Goal: Task Accomplishment & Management: Manage account settings

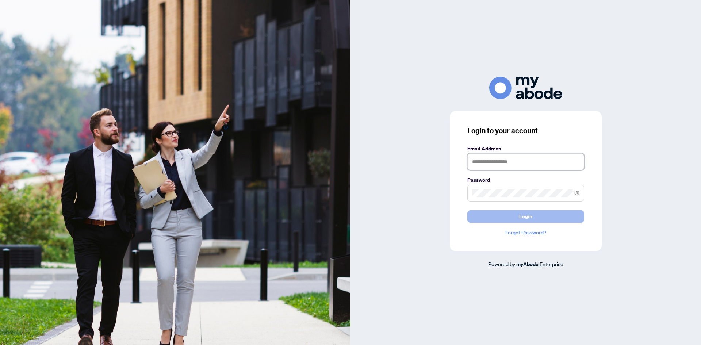
type input "**********"
drag, startPoint x: 521, startPoint y: 221, endPoint x: 516, endPoint y: 221, distance: 5.1
click at [521, 221] on span "Login" at bounding box center [525, 217] width 13 height 12
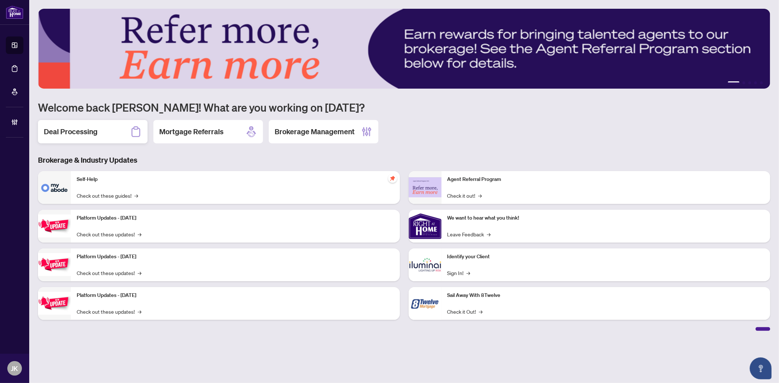
click at [113, 132] on div "Deal Processing" at bounding box center [93, 131] width 110 height 23
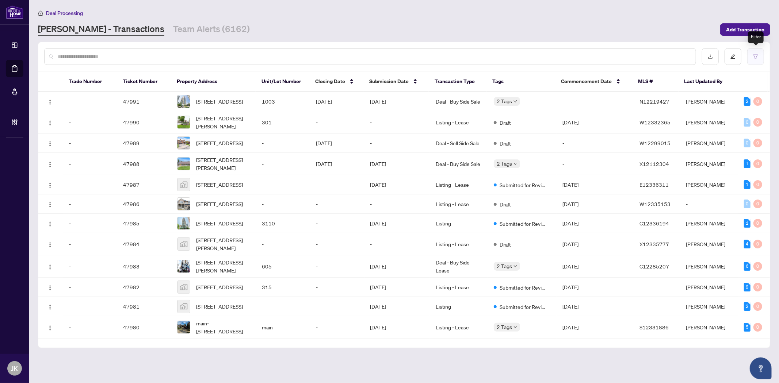
click at [758, 57] on button "button" at bounding box center [755, 56] width 17 height 17
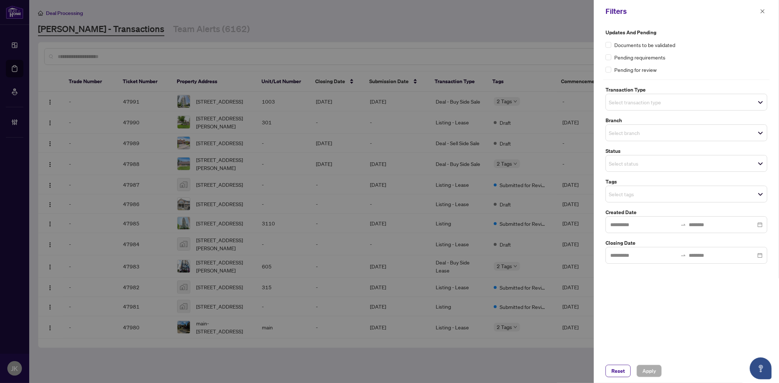
click at [626, 99] on input "search" at bounding box center [634, 102] width 51 height 9
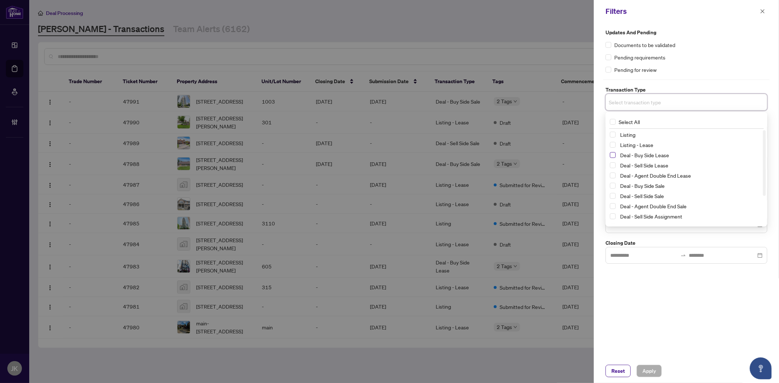
click at [613, 155] on span "Select Deal - Buy Side Lease" at bounding box center [613, 155] width 6 height 6
drag, startPoint x: 613, startPoint y: 167, endPoint x: 617, endPoint y: 175, distance: 8.8
click at [615, 170] on span "Select Deal - Sell Side Lease" at bounding box center [613, 167] width 6 height 6
click at [613, 178] on span "Select Deal - Agent Double End Lease" at bounding box center [613, 178] width 6 height 6
drag, startPoint x: 614, startPoint y: 187, endPoint x: 614, endPoint y: 206, distance: 19.7
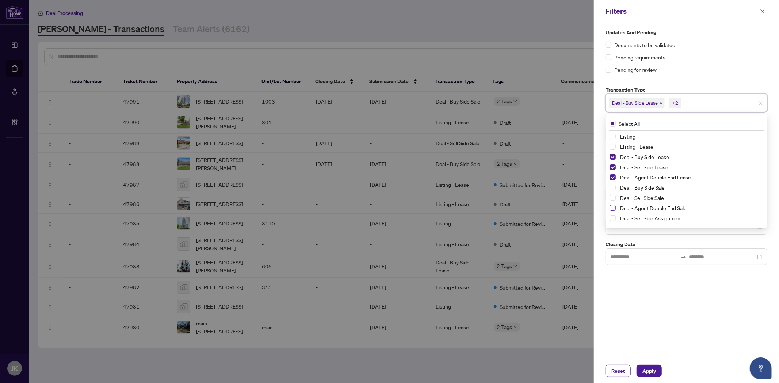
click at [615, 188] on span "Select Deal - Buy Side Sale" at bounding box center [613, 188] width 6 height 6
click at [610, 198] on span "Select Deal - Sell Side Sale" at bounding box center [613, 198] width 6 height 6
click at [611, 208] on span "Select Deal - Agent Double End Sale" at bounding box center [613, 208] width 6 height 6
drag, startPoint x: 611, startPoint y: 219, endPoint x: 623, endPoint y: 214, distance: 13.1
click at [612, 219] on span "Select Deal - Sell Side Assignment" at bounding box center [613, 218] width 6 height 6
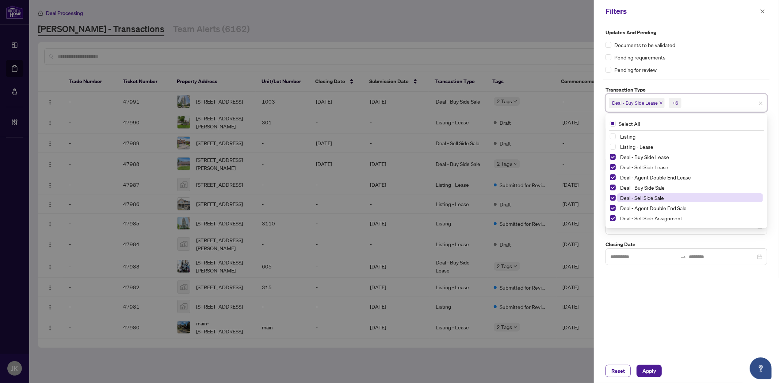
scroll to position [39, 0]
click at [615, 191] on span "Select Deal - Buy Side Assignment" at bounding box center [613, 190] width 6 height 6
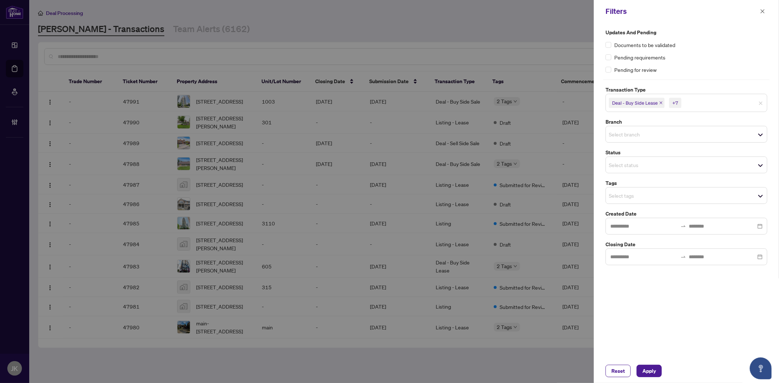
click at [716, 323] on div "Updates and Pending Documents to be validated Pending requirements Pending for …" at bounding box center [686, 191] width 185 height 337
click at [641, 135] on input "search" at bounding box center [634, 134] width 51 height 9
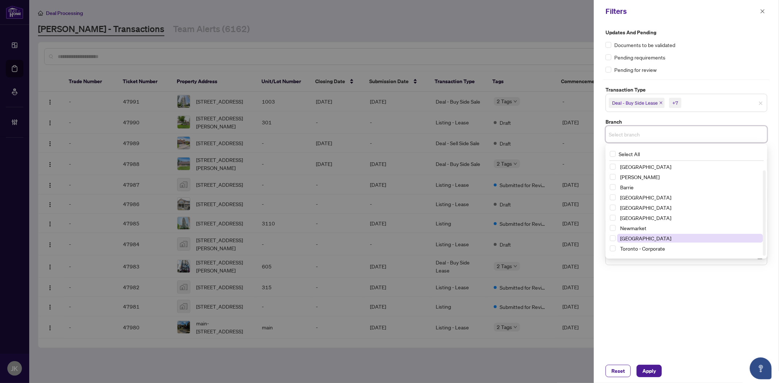
scroll to position [9, 0]
click at [611, 237] on span "Select Toronto - Corporate" at bounding box center [613, 240] width 6 height 6
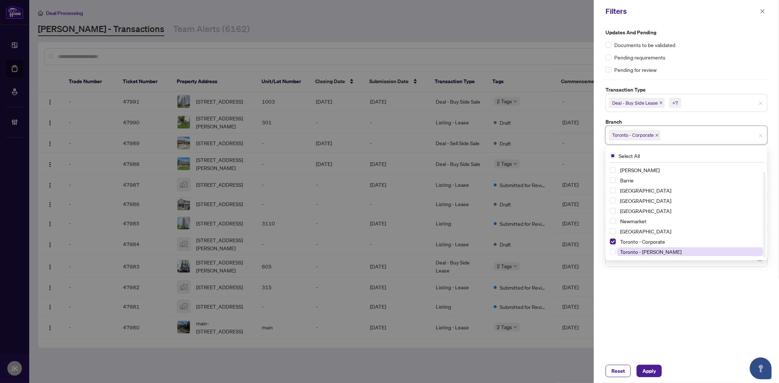
click at [617, 253] on span "Toronto - [PERSON_NAME]" at bounding box center [690, 252] width 146 height 9
click at [689, 305] on div "Updates and Pending Documents to be validated Pending requirements Pending for …" at bounding box center [686, 191] width 185 height 337
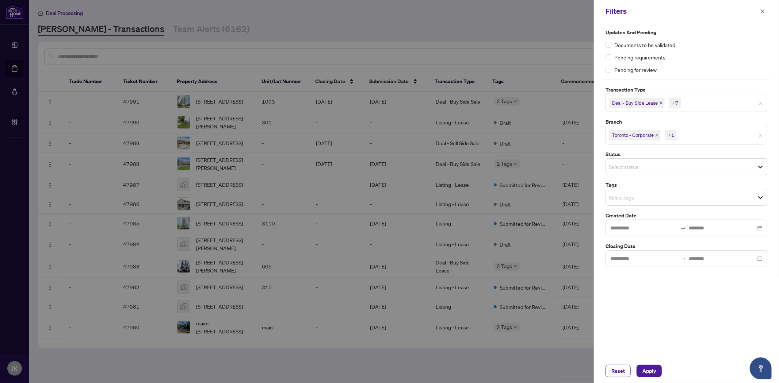
click at [630, 161] on div "Select status" at bounding box center [686, 166] width 162 height 17
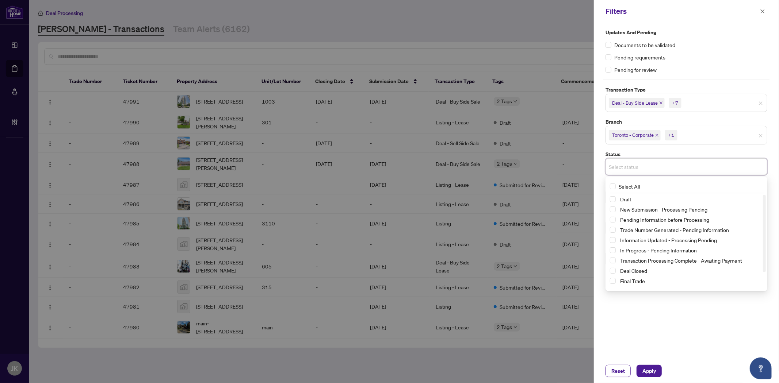
click at [699, 323] on div "Updates and Pending Documents to be validated Pending requirements Pending for …" at bounding box center [686, 191] width 185 height 337
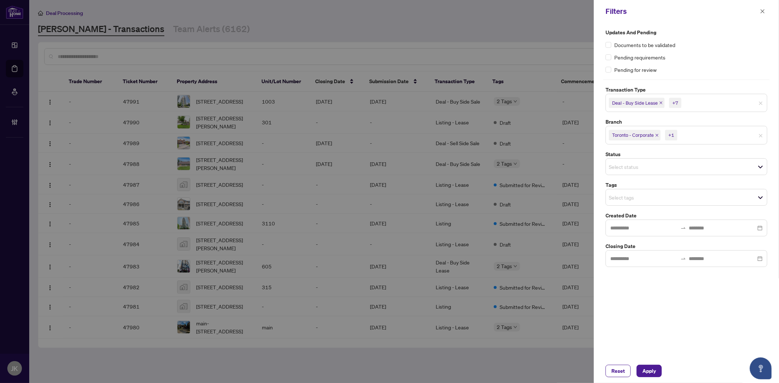
click at [629, 196] on input "search" at bounding box center [634, 197] width 51 height 9
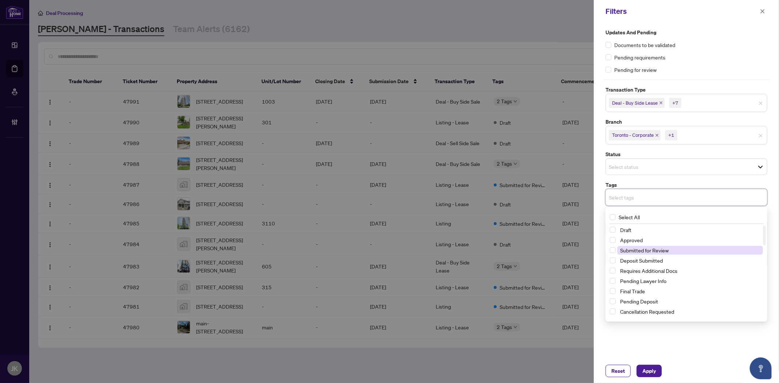
click at [643, 250] on span "Submitted for Review" at bounding box center [644, 250] width 49 height 7
click at [655, 373] on span "Apply" at bounding box center [649, 371] width 14 height 12
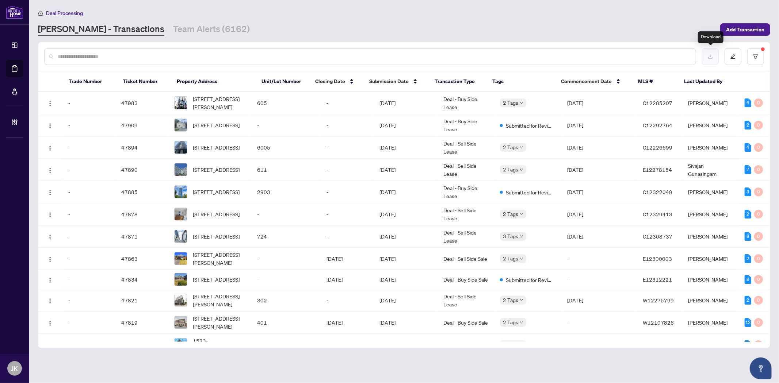
click at [713, 56] on button "button" at bounding box center [710, 56] width 17 height 17
click at [777, 65] on main "Deal Processing [PERSON_NAME] - Transactions Team Alerts (6162) Add Transaction…" at bounding box center [404, 191] width 750 height 383
drag, startPoint x: 705, startPoint y: 12, endPoint x: 724, endPoint y: 19, distance: 20.7
click at [707, 12] on div "Deal Processing" at bounding box center [404, 13] width 732 height 8
click at [138, 55] on input "text" at bounding box center [374, 57] width 632 height 8
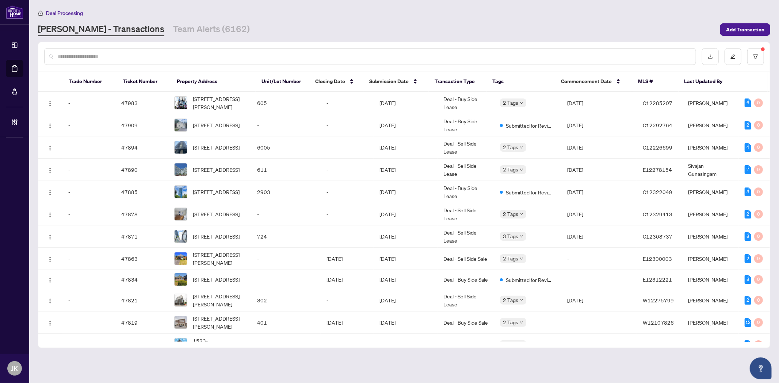
paste input "*****"
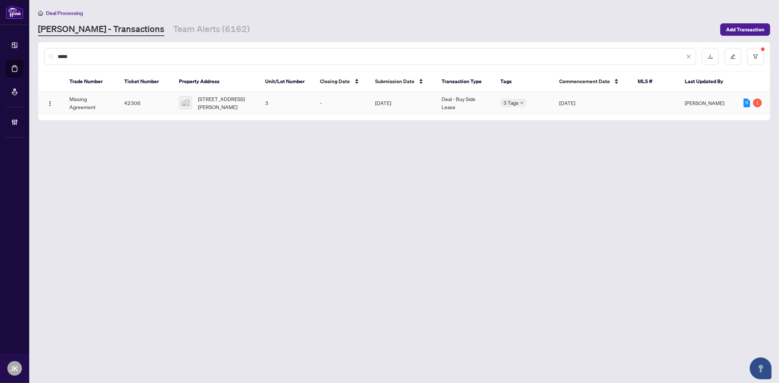
type input "*****"
click at [448, 100] on td "Deal - Buy Side Lease" at bounding box center [465, 103] width 59 height 22
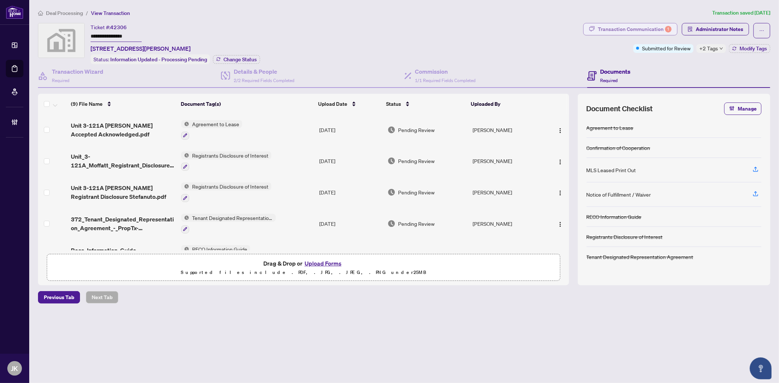
click at [615, 31] on div "Transaction Communication 1" at bounding box center [635, 29] width 74 height 12
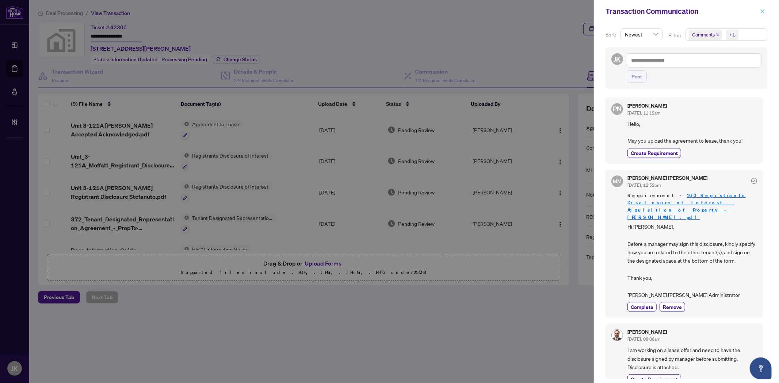
click at [758, 14] on button "button" at bounding box center [762, 11] width 9 height 9
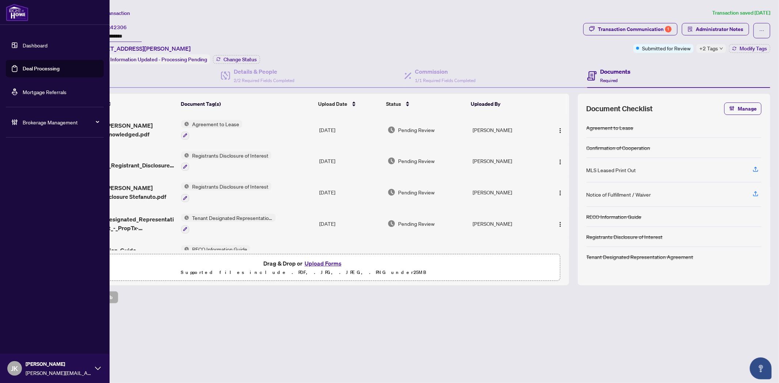
click at [48, 66] on link "Deal Processing" at bounding box center [41, 68] width 37 height 7
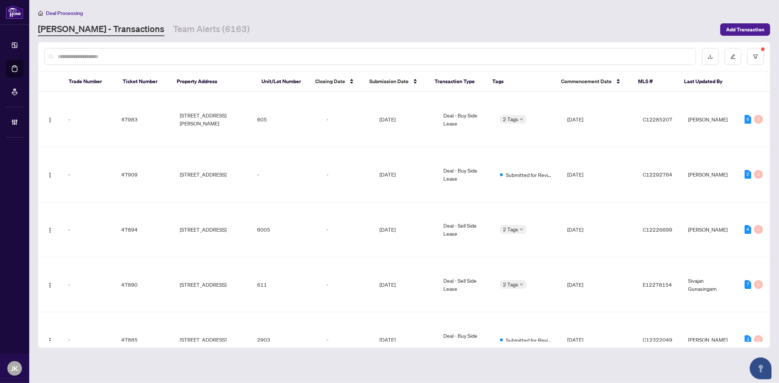
click at [171, 59] on input "text" at bounding box center [374, 57] width 632 height 8
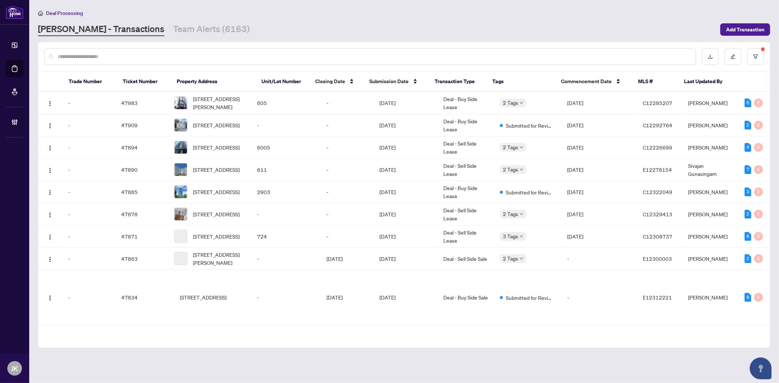
paste input "**********"
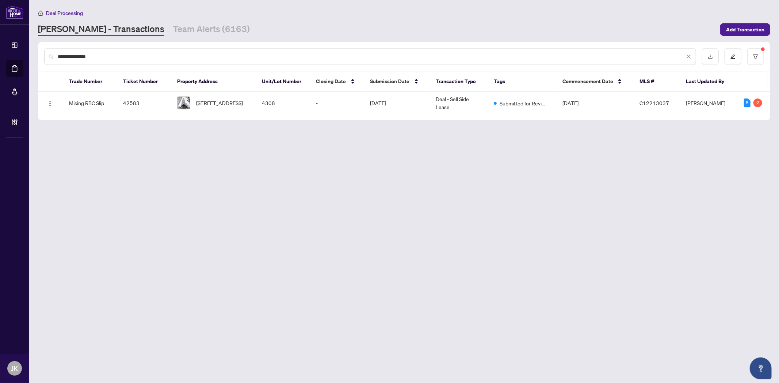
type input "**********"
click at [382, 103] on td "[DATE]" at bounding box center [397, 103] width 66 height 22
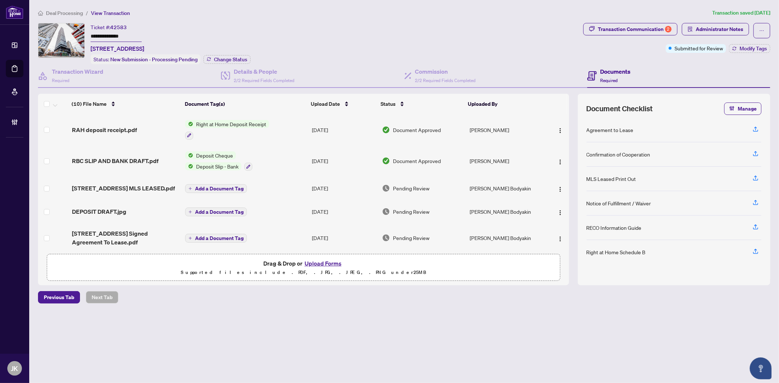
drag, startPoint x: 139, startPoint y: 35, endPoint x: 50, endPoint y: 32, distance: 89.9
click at [50, 32] on div "**********" at bounding box center [309, 43] width 542 height 41
drag, startPoint x: 139, startPoint y: 35, endPoint x: 135, endPoint y: 38, distance: 5.2
click at [139, 35] on input "**********" at bounding box center [116, 36] width 51 height 11
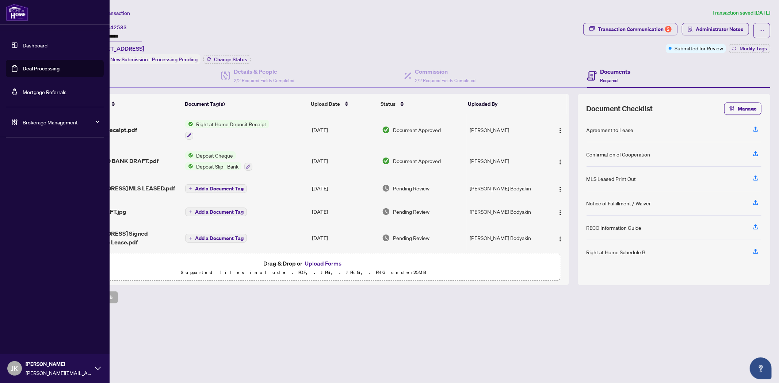
drag, startPoint x: 123, startPoint y: 35, endPoint x: 12, endPoint y: 32, distance: 110.7
click at [12, 32] on div "**********" at bounding box center [389, 191] width 779 height 383
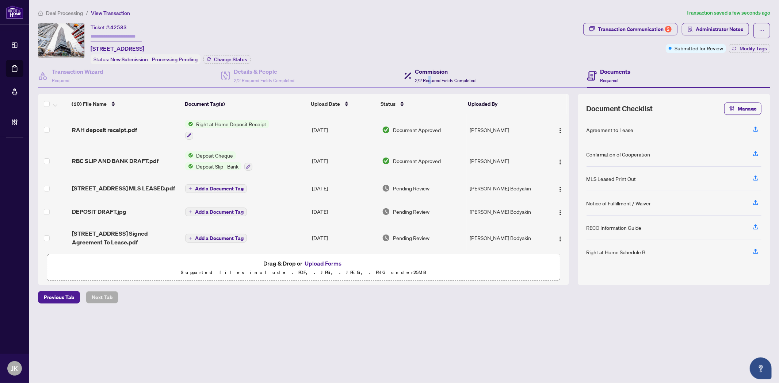
click at [430, 78] on span "2/2 Required Fields Completed" at bounding box center [445, 80] width 61 height 5
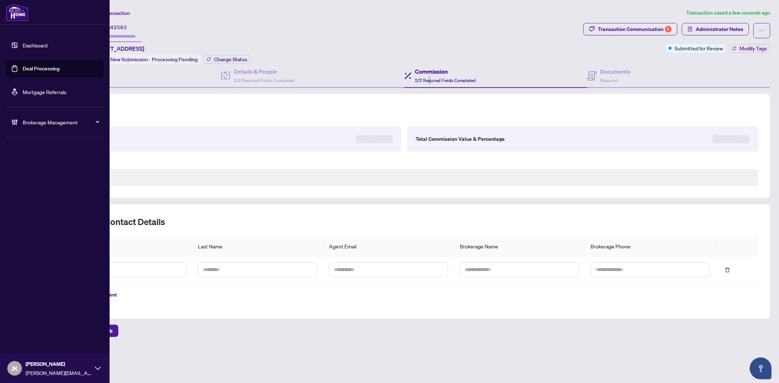
type textarea "**********"
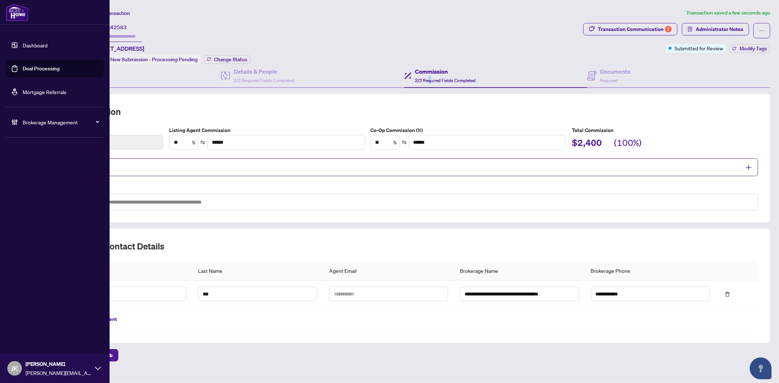
click at [42, 65] on link "Deal Processing" at bounding box center [41, 68] width 37 height 7
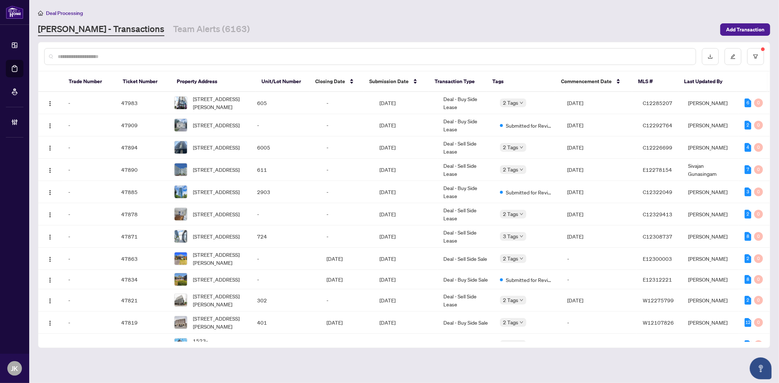
click at [105, 53] on input "text" at bounding box center [374, 57] width 632 height 8
paste input "**********"
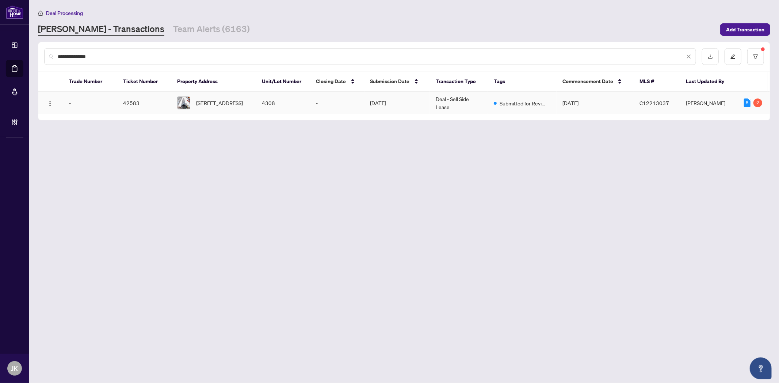
type input "**********"
click at [254, 102] on td "[STREET_ADDRESS]" at bounding box center [213, 103] width 85 height 22
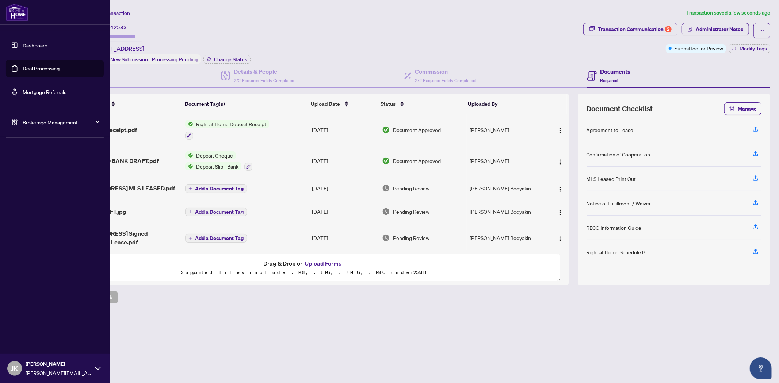
click at [56, 69] on link "Deal Processing" at bounding box center [41, 68] width 37 height 7
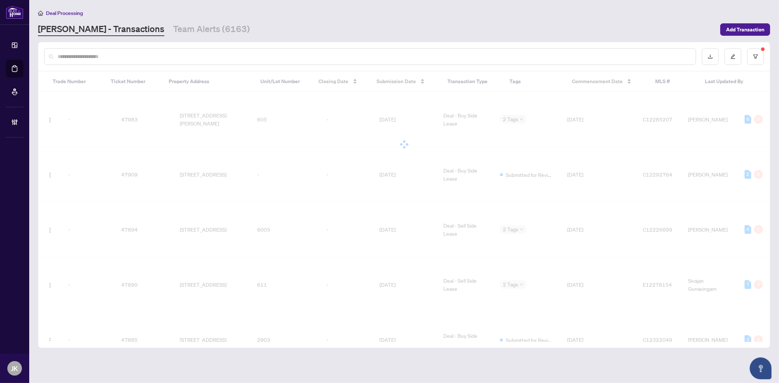
click at [127, 61] on div at bounding box center [370, 56] width 652 height 17
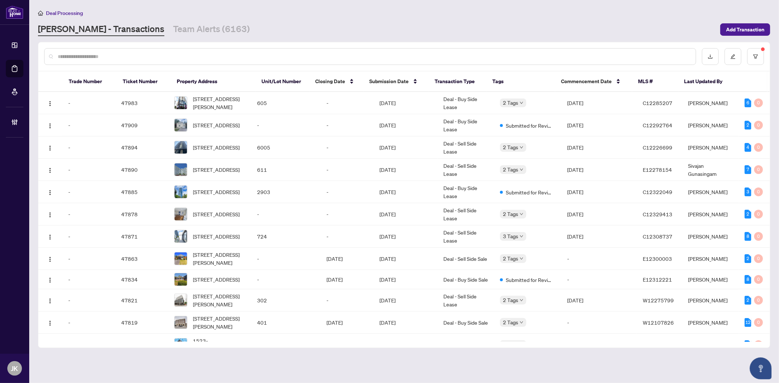
click at [151, 60] on input "text" at bounding box center [374, 57] width 632 height 8
paste input "*****"
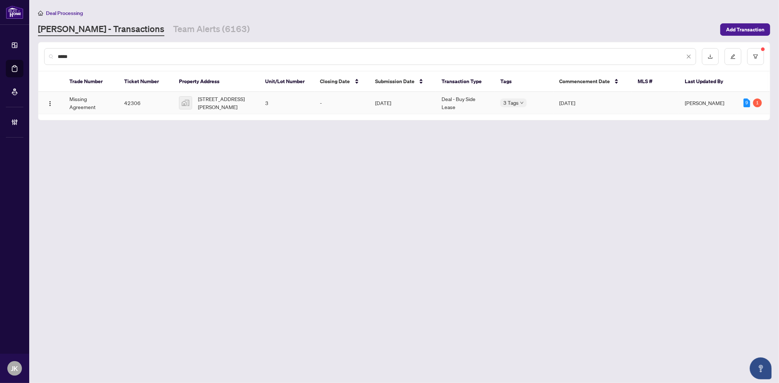
type input "*****"
click at [226, 104] on span "[STREET_ADDRESS][PERSON_NAME]" at bounding box center [226, 103] width 56 height 16
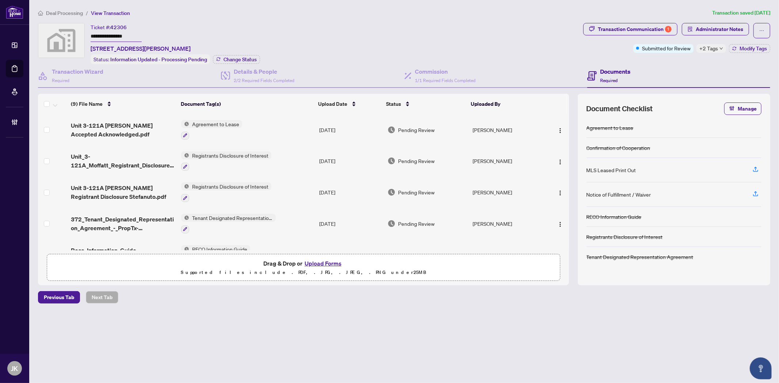
drag, startPoint x: 51, startPoint y: 23, endPoint x: 37, endPoint y: 22, distance: 15.0
click at [37, 22] on div "**********" at bounding box center [404, 169] width 738 height 321
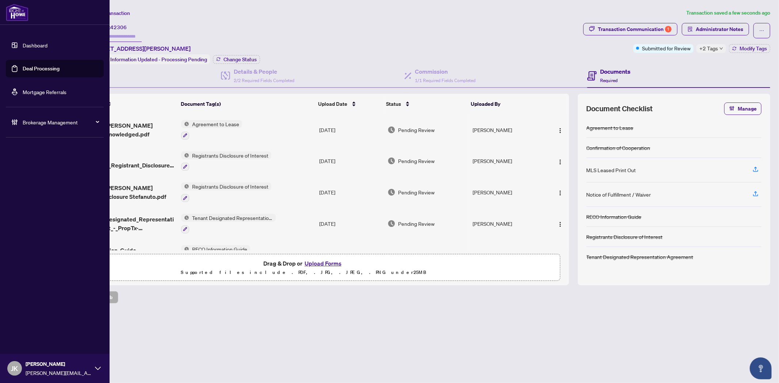
click at [42, 70] on link "Deal Processing" at bounding box center [41, 68] width 37 height 7
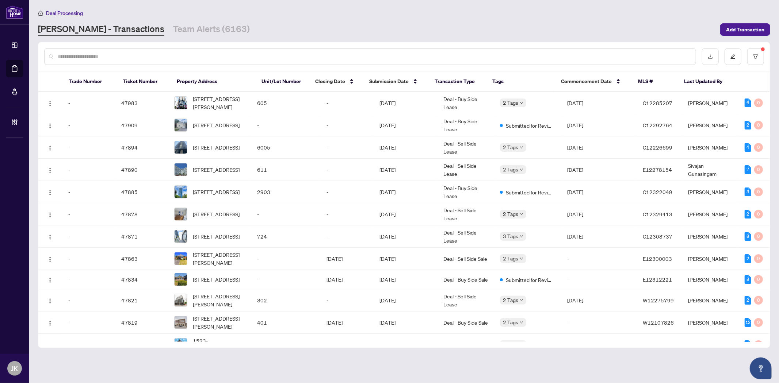
click at [115, 55] on input "text" at bounding box center [374, 57] width 632 height 8
paste input "*****"
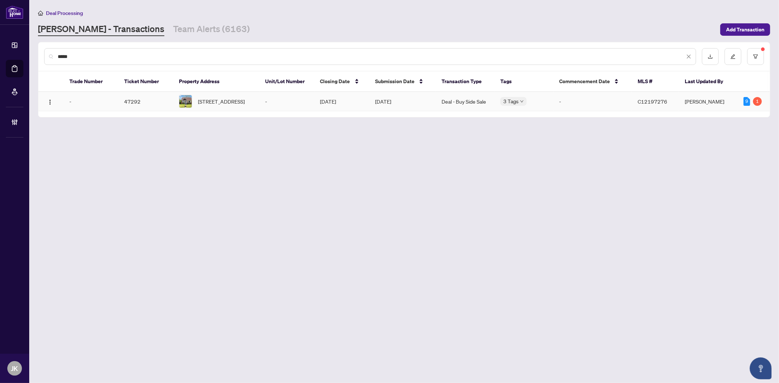
type input "*****"
click at [417, 109] on td "[DATE]" at bounding box center [402, 101] width 66 height 19
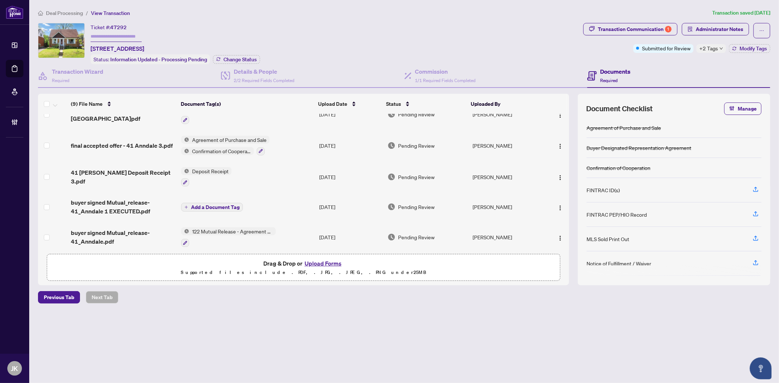
scroll to position [141, 0]
click at [251, 227] on span "122 Mutual Release - Agreement of Purchase and Sale" at bounding box center [232, 231] width 87 height 8
click at [242, 262] on span "122 Mutual Release - Agreement of Purchase and Sale" at bounding box center [231, 265] width 109 height 16
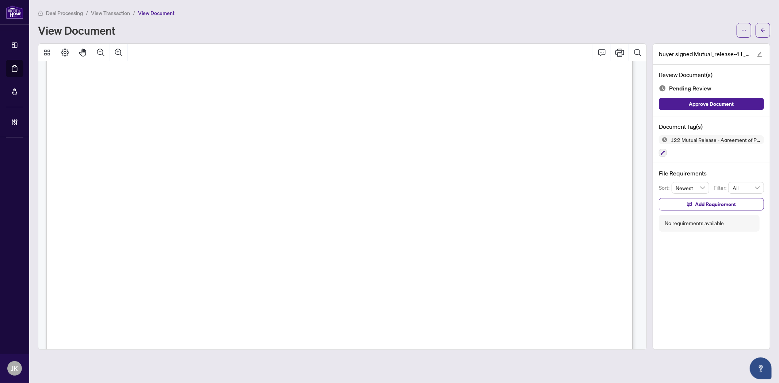
scroll to position [39, 0]
click at [766, 27] on button "button" at bounding box center [762, 30] width 15 height 15
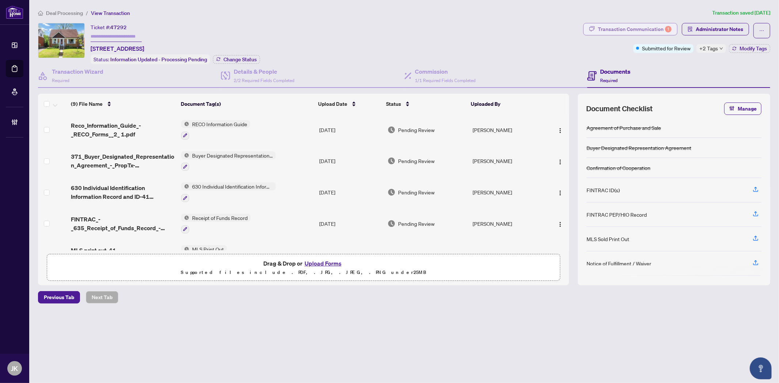
click at [624, 28] on div "Transaction Communication 1" at bounding box center [635, 29] width 74 height 12
type textarea "**********"
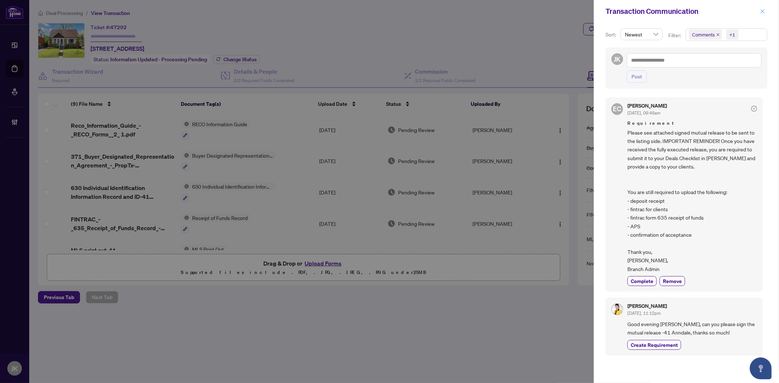
click at [761, 12] on icon "close" at bounding box center [762, 11] width 5 height 5
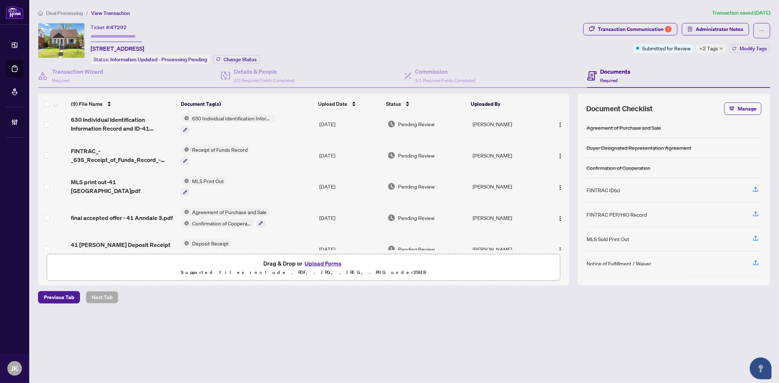
scroll to position [141, 0]
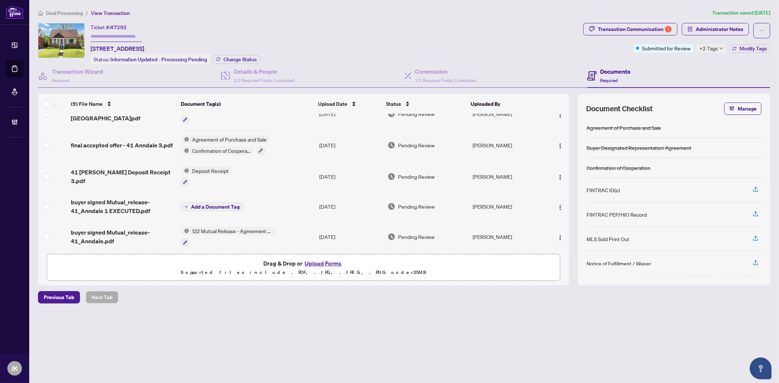
click at [728, 72] on div "Documents Required" at bounding box center [678, 76] width 183 height 24
drag, startPoint x: 719, startPoint y: 340, endPoint x: 684, endPoint y: 344, distance: 35.2
click at [716, 340] on main "Deal Processing / View Transaction Transaction saved [DATE] Ticket #: 47292 [ST…" at bounding box center [404, 191] width 750 height 383
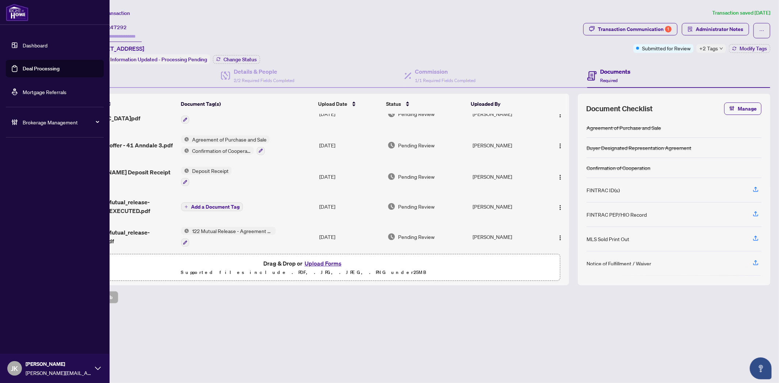
click at [44, 69] on link "Deal Processing" at bounding box center [41, 68] width 37 height 7
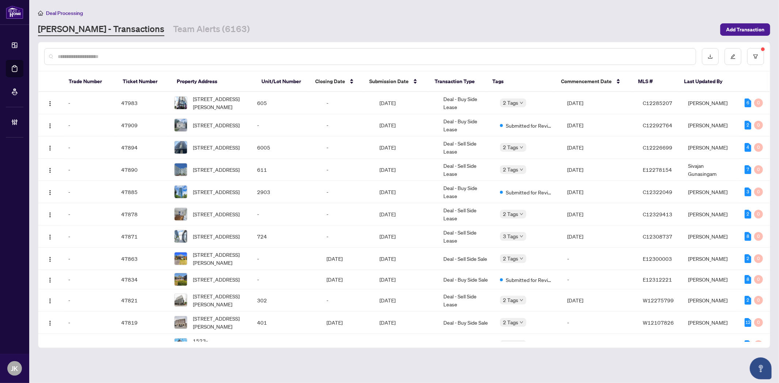
click at [183, 56] on input "text" at bounding box center [374, 57] width 632 height 8
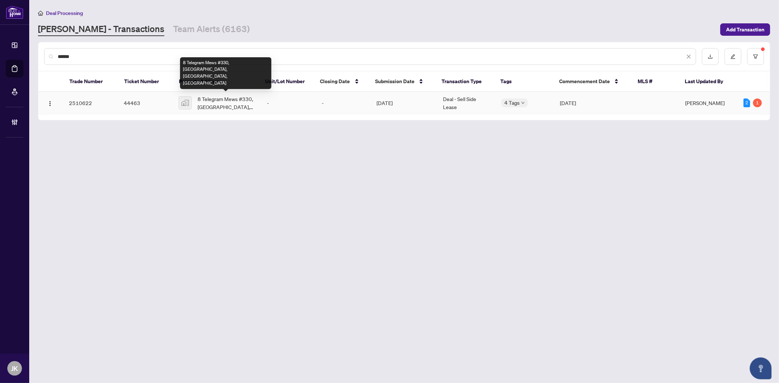
type input "******"
click at [215, 101] on span "8 Telegram Mews #330, [GEOGRAPHIC_DATA], [GEOGRAPHIC_DATA], [GEOGRAPHIC_DATA]" at bounding box center [227, 103] width 58 height 16
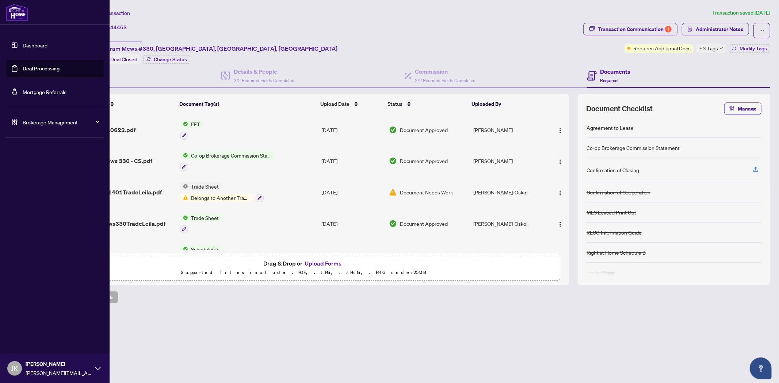
drag, startPoint x: 44, startPoint y: 66, endPoint x: 773, endPoint y: 128, distance: 732.1
click at [44, 66] on link "Deal Processing" at bounding box center [41, 68] width 37 height 7
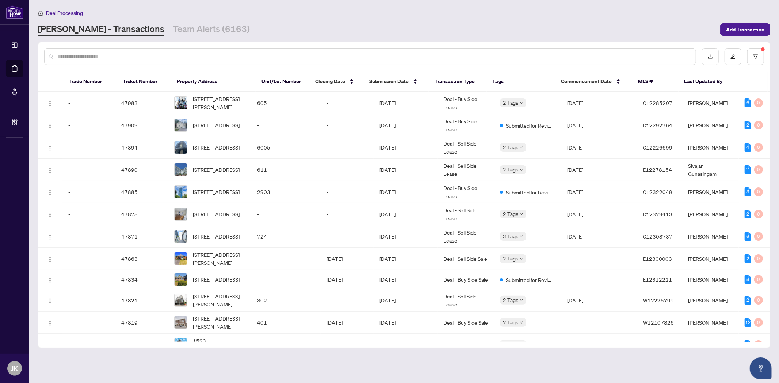
drag, startPoint x: 146, startPoint y: 53, endPoint x: 341, endPoint y: 69, distance: 196.0
click at [150, 54] on input "text" at bounding box center [374, 57] width 632 height 8
click at [280, 55] on input "text" at bounding box center [374, 57] width 632 height 8
drag, startPoint x: 64, startPoint y: 55, endPoint x: 70, endPoint y: 56, distance: 5.9
click at [68, 55] on input "text" at bounding box center [374, 57] width 632 height 8
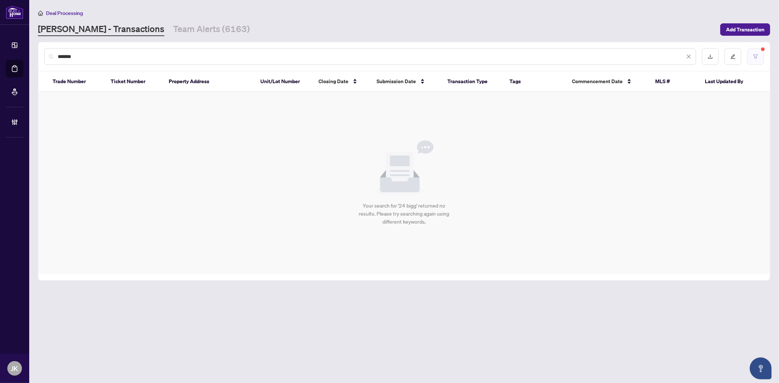
type input "*******"
click at [756, 57] on icon "filter" at bounding box center [755, 56] width 5 height 5
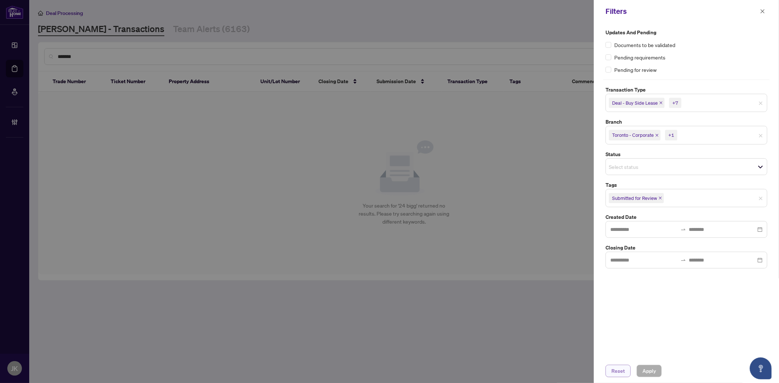
click at [620, 371] on span "Reset" at bounding box center [618, 371] width 14 height 12
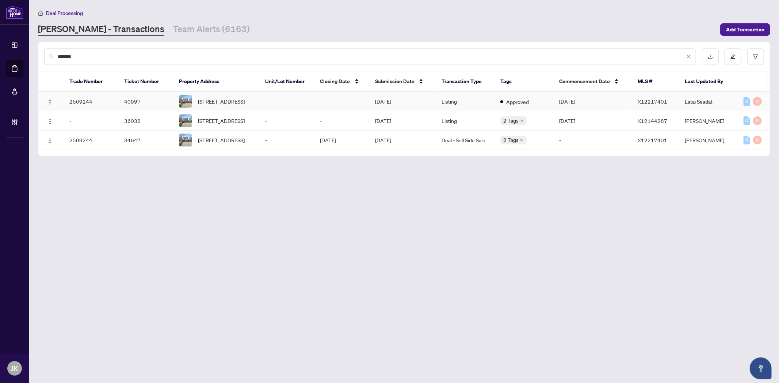
click at [363, 103] on td "-" at bounding box center [341, 101] width 55 height 19
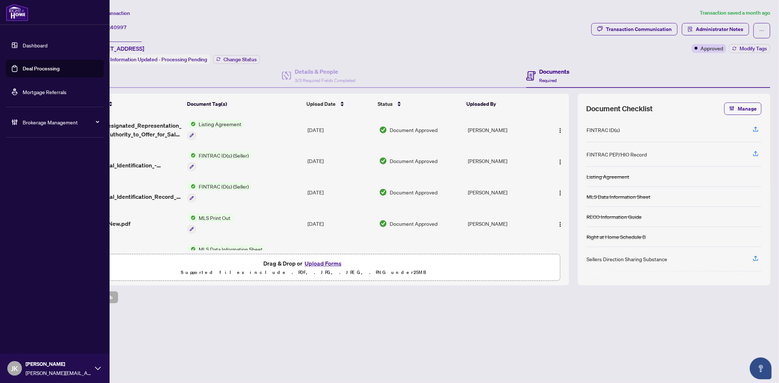
click at [53, 67] on link "Deal Processing" at bounding box center [41, 68] width 37 height 7
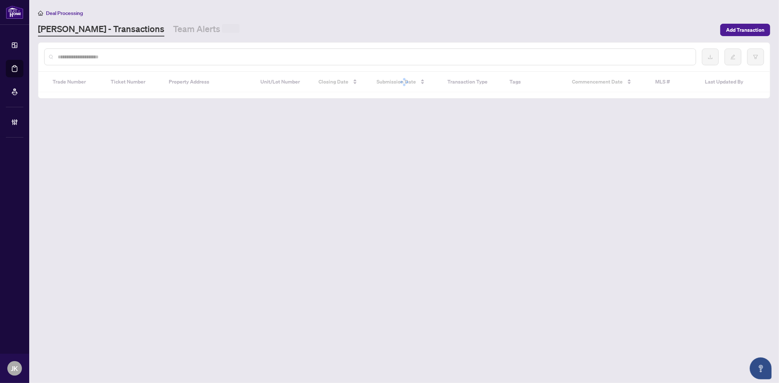
click at [132, 58] on input "text" at bounding box center [374, 57] width 632 height 8
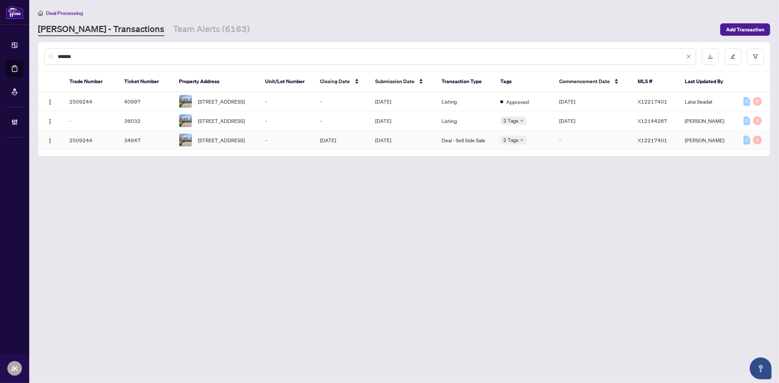
type input "*******"
click at [444, 147] on td "Deal - Sell Side Sale" at bounding box center [465, 140] width 59 height 19
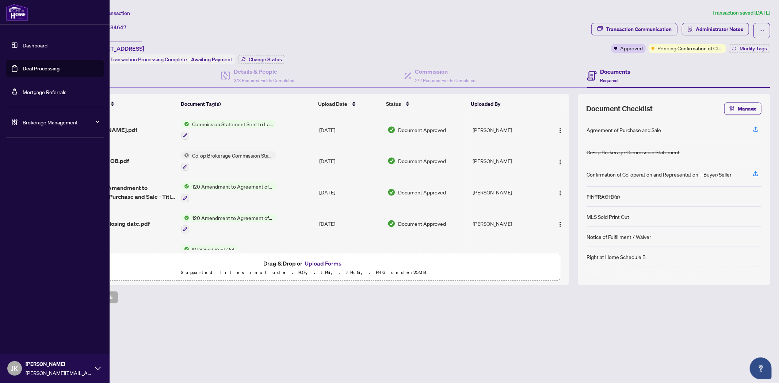
click at [39, 65] on link "Deal Processing" at bounding box center [41, 68] width 37 height 7
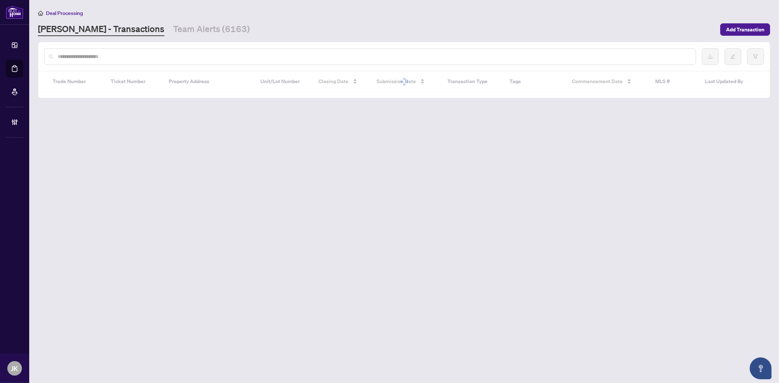
click at [132, 56] on input "text" at bounding box center [374, 57] width 632 height 8
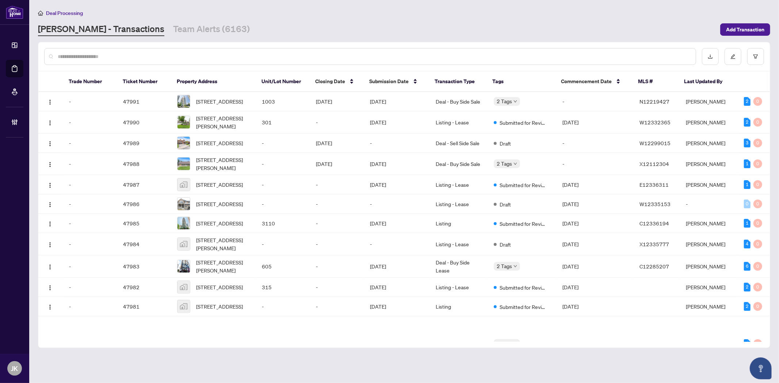
click at [126, 57] on input "text" at bounding box center [374, 57] width 632 height 8
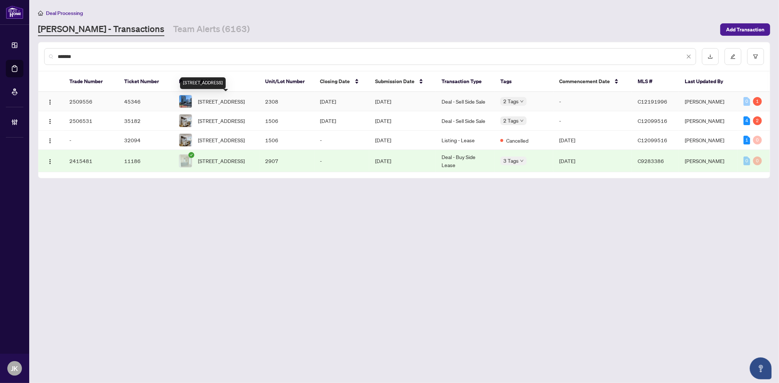
type input "*******"
click at [245, 102] on span "[STREET_ADDRESS]" at bounding box center [221, 101] width 47 height 8
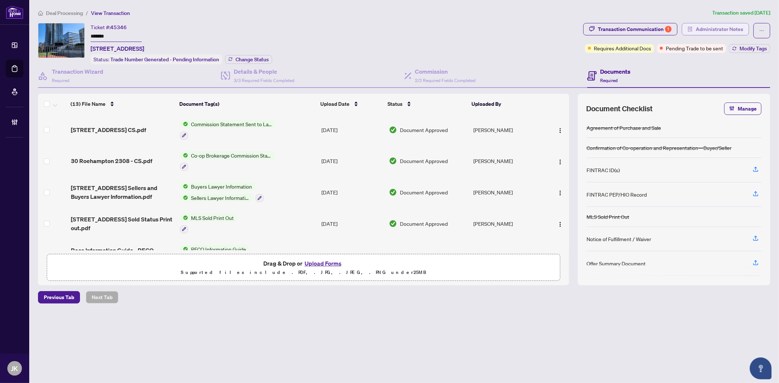
click at [710, 35] on span "Administrator Notes" at bounding box center [715, 30] width 67 height 15
click at [711, 24] on span "Administrator Notes" at bounding box center [719, 29] width 47 height 12
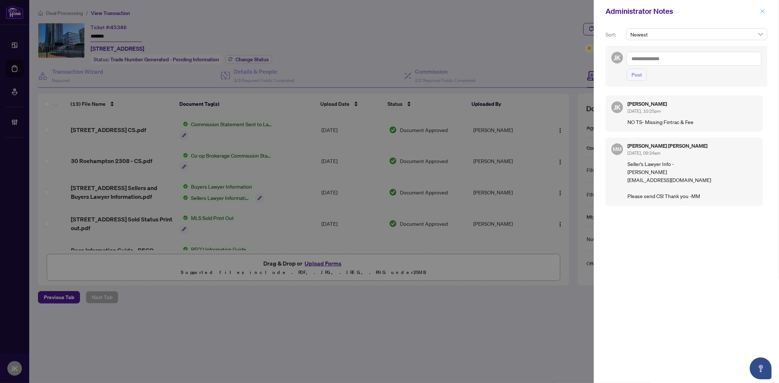
click at [761, 13] on icon "close" at bounding box center [762, 11] width 5 height 5
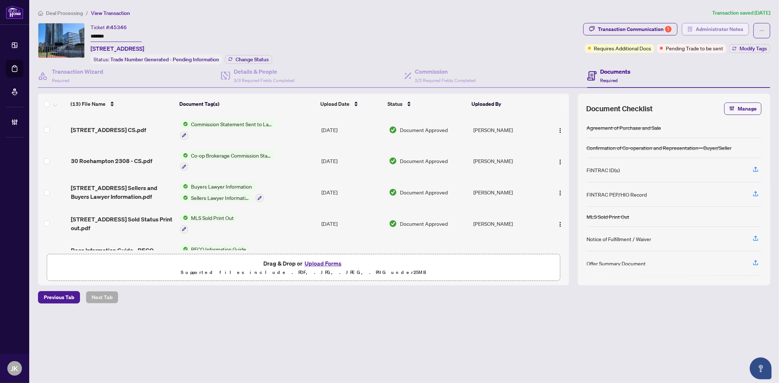
click at [711, 29] on span "Administrator Notes" at bounding box center [719, 29] width 47 height 12
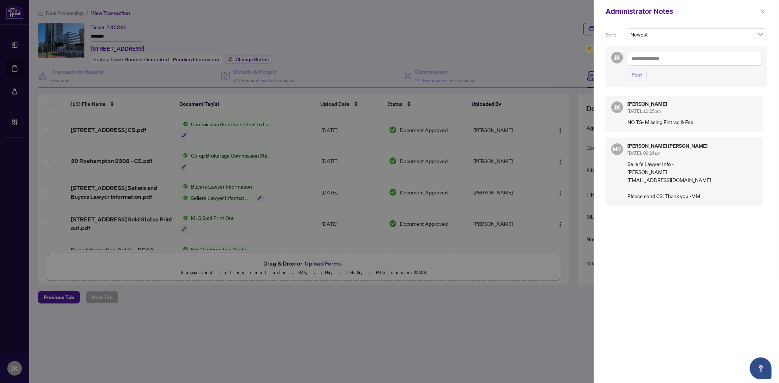
click at [761, 10] on icon "close" at bounding box center [762, 11] width 5 height 5
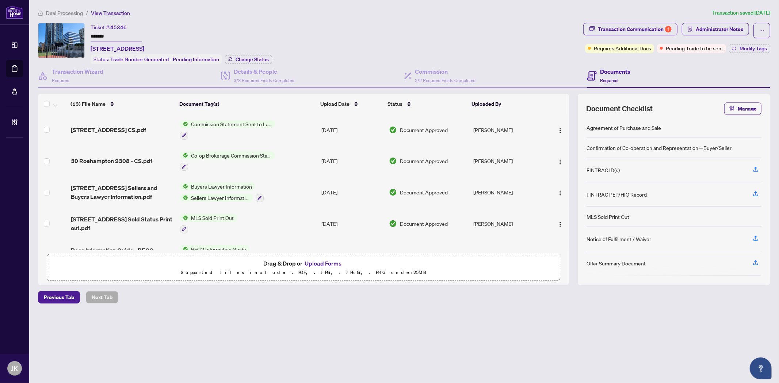
click at [257, 121] on span "Commission Statement Sent to Lawyer" at bounding box center [231, 124] width 87 height 8
click at [254, 160] on span "Commission Statement Sent to Lawyer" at bounding box center [231, 158] width 94 height 8
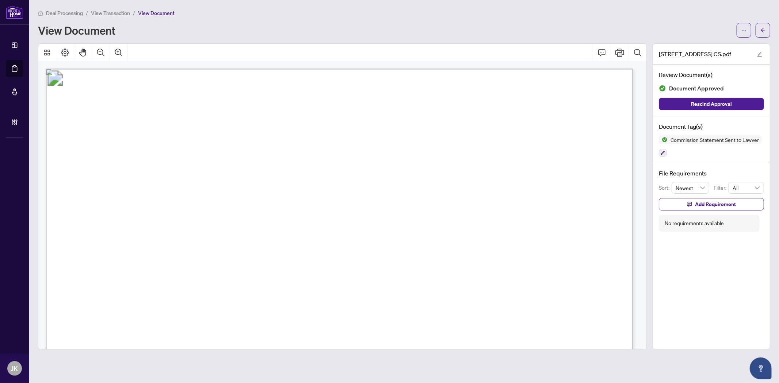
scroll to position [122, 0]
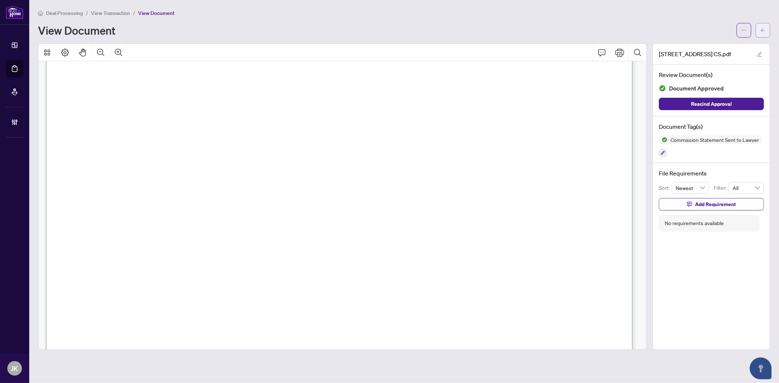
click at [767, 31] on button "button" at bounding box center [762, 30] width 15 height 15
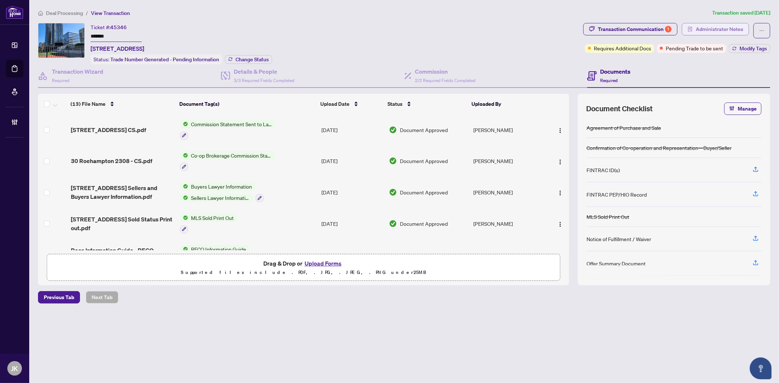
click at [733, 28] on span "Administrator Notes" at bounding box center [719, 29] width 47 height 12
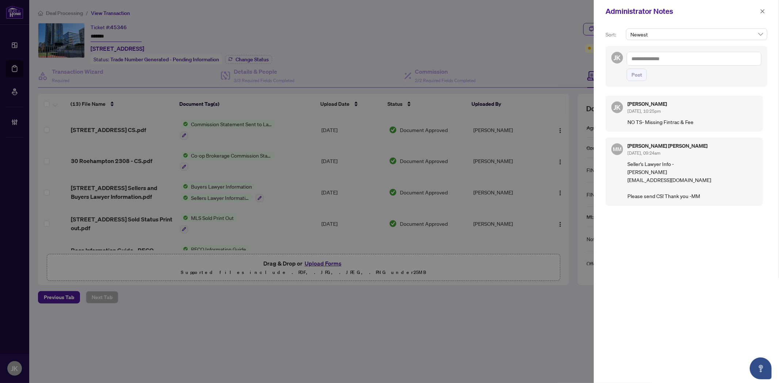
click at [647, 60] on textarea at bounding box center [694, 59] width 135 height 14
type textarea "********"
click at [635, 71] on span "Post" at bounding box center [636, 75] width 11 height 12
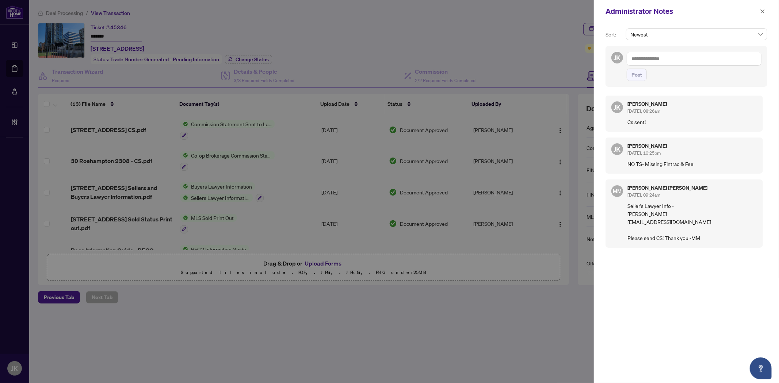
drag, startPoint x: 761, startPoint y: 11, endPoint x: 637, endPoint y: 13, distance: 124.5
click at [761, 11] on icon "close" at bounding box center [762, 11] width 5 height 5
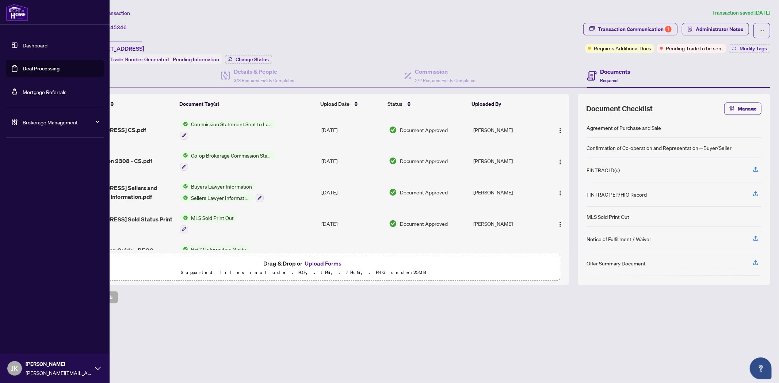
click at [34, 67] on link "Deal Processing" at bounding box center [41, 68] width 37 height 7
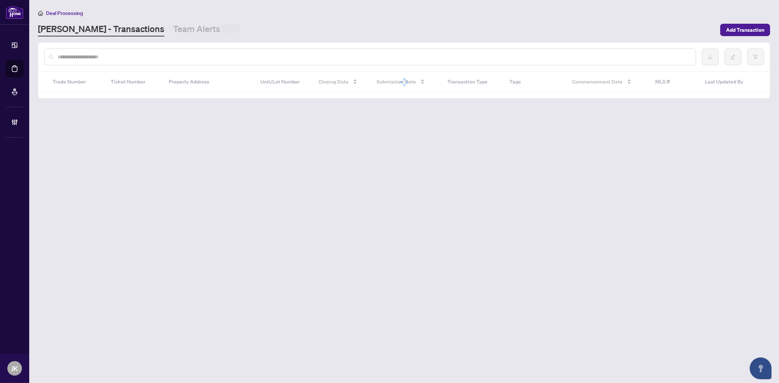
click at [132, 58] on input "text" at bounding box center [374, 57] width 632 height 8
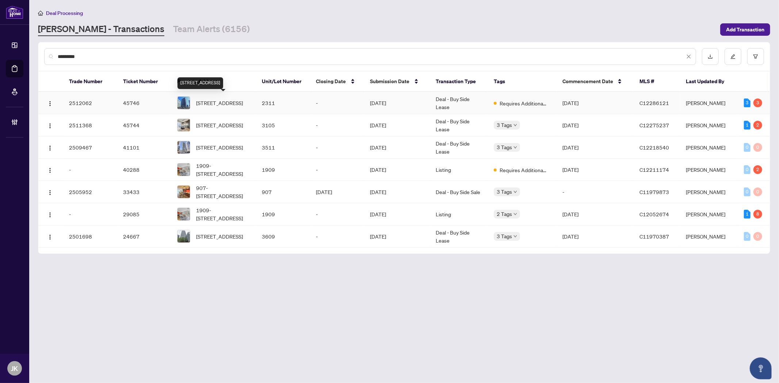
type input "*********"
click at [210, 107] on span "[STREET_ADDRESS]" at bounding box center [219, 103] width 47 height 8
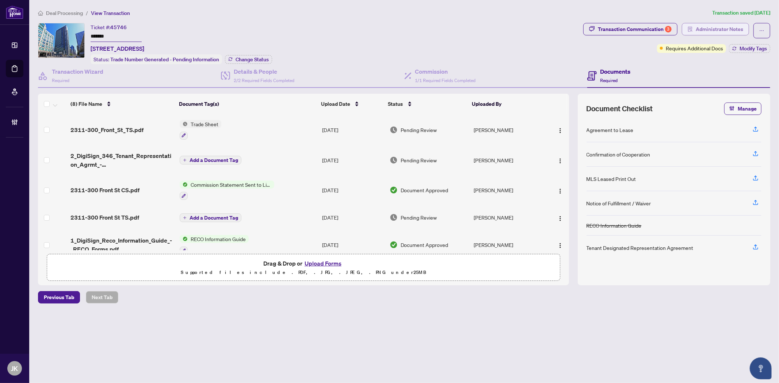
click at [708, 28] on span "Administrator Notes" at bounding box center [719, 29] width 47 height 12
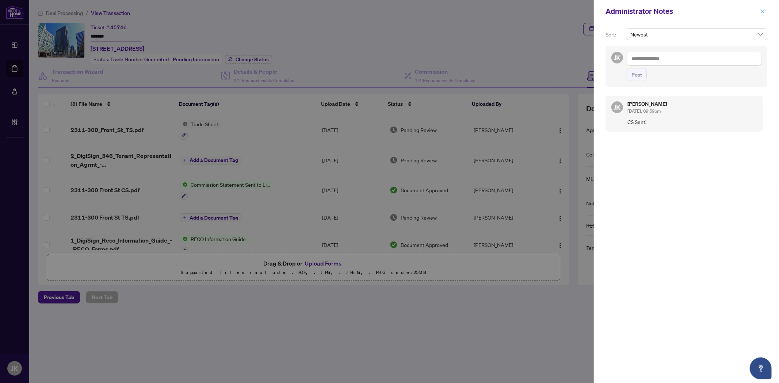
click at [761, 12] on icon "close" at bounding box center [762, 11] width 5 height 5
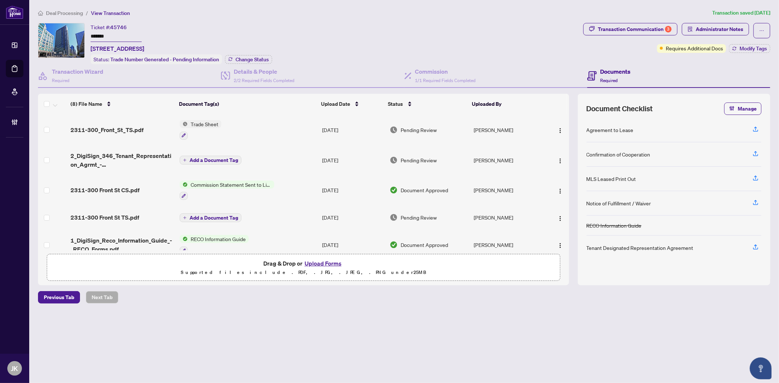
click at [225, 183] on span "Commission Statement Sent to Listing Brokerage" at bounding box center [231, 185] width 87 height 8
click at [232, 224] on span "Commission Statement Sent to Listing Brokerage" at bounding box center [230, 222] width 109 height 16
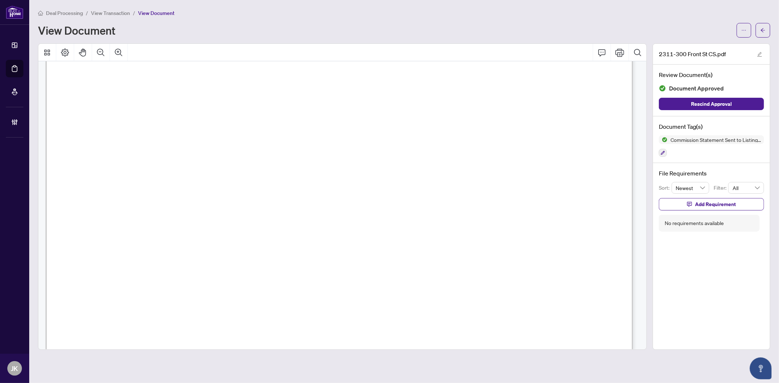
scroll to position [81, 0]
click at [722, 319] on div "[STREET_ADDRESS]pdf Review Document(s) Document Approved Rescind Approval Docum…" at bounding box center [711, 196] width 118 height 307
